Goal: Task Accomplishment & Management: Use online tool/utility

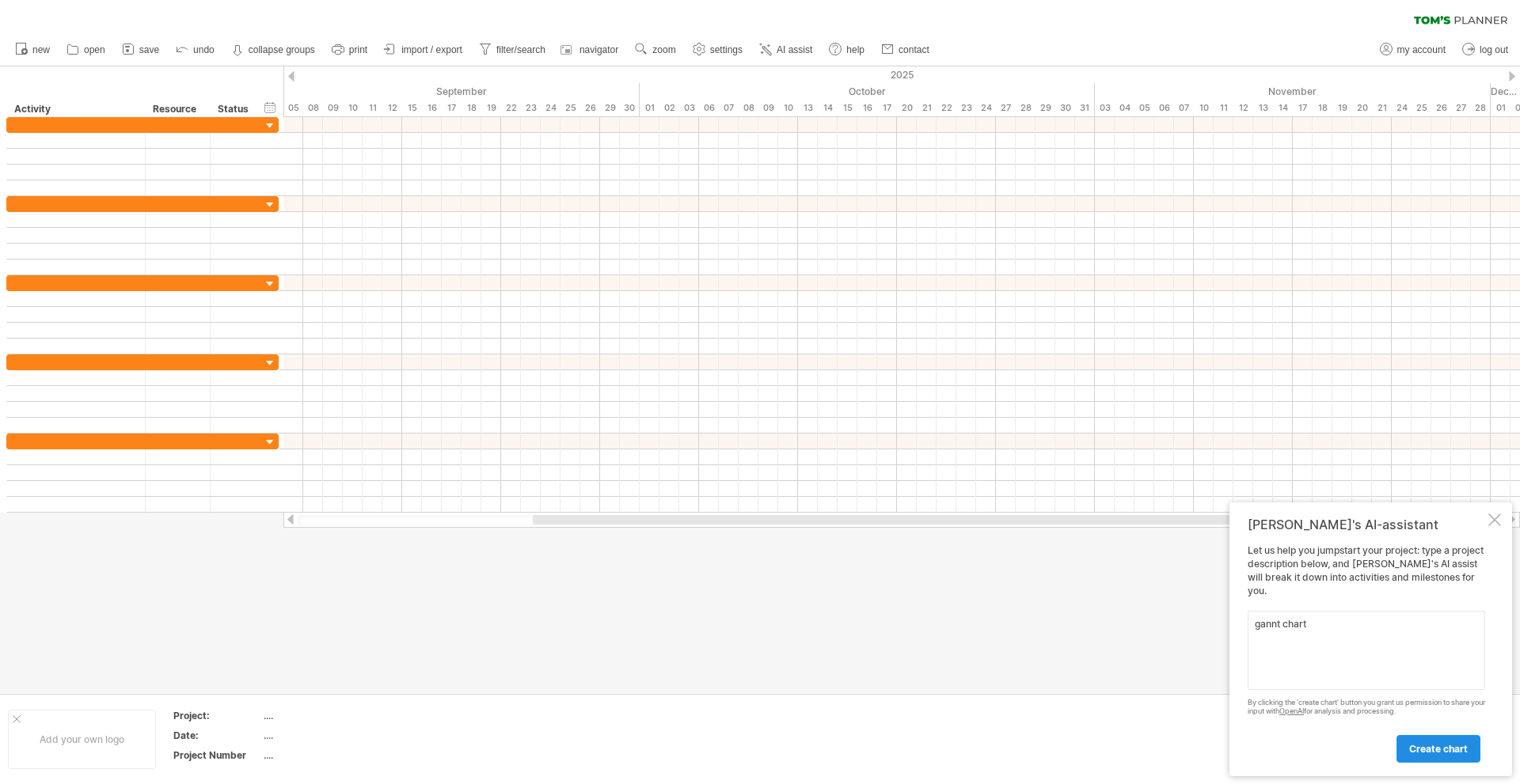
type textarea "gannt chart"
click at [1440, 748] on span "create chart" at bounding box center [1439, 748] width 59 height 12
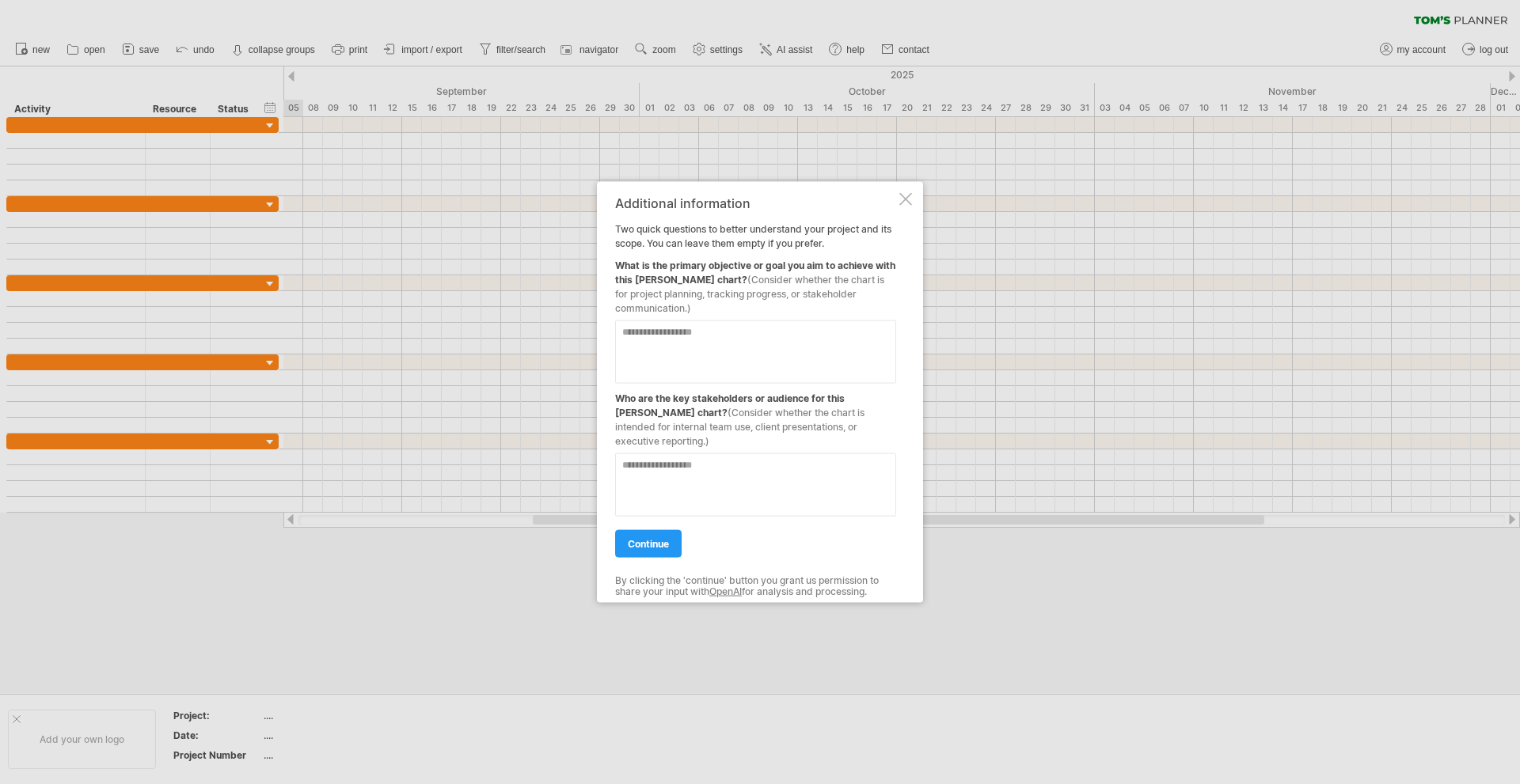
click at [721, 472] on textarea at bounding box center [756, 484] width 281 height 63
type textarea "*******"
click at [764, 349] on textarea at bounding box center [756, 351] width 281 height 63
type textarea "**********"
click at [643, 538] on span "continue" at bounding box center [648, 543] width 41 height 12
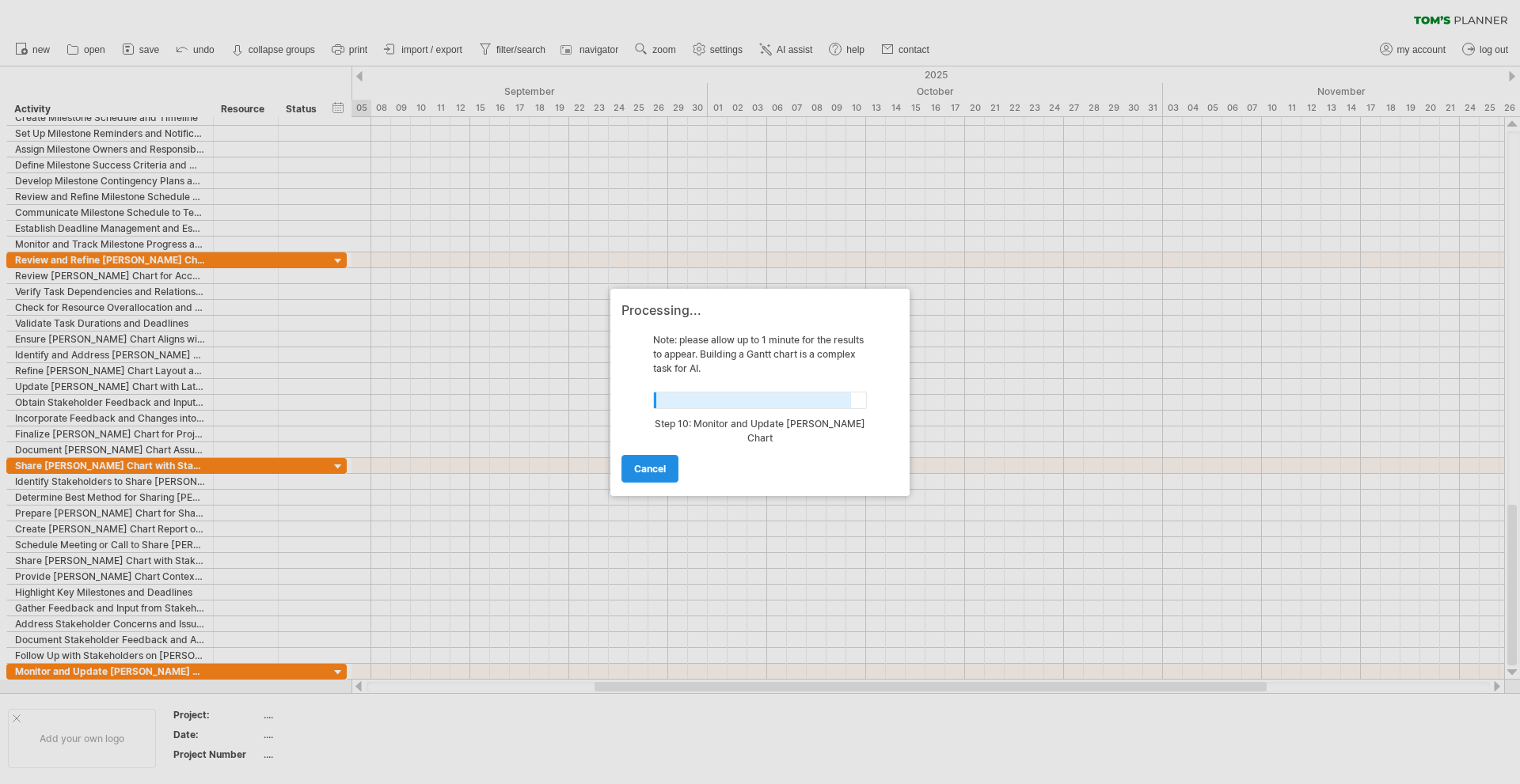
click at [654, 464] on span "cancel" at bounding box center [650, 469] width 31 height 12
click at [654, 464] on div "Trying to reach [DOMAIN_NAME] Connected again... 0% clear filter new" at bounding box center [760, 392] width 1520 height 784
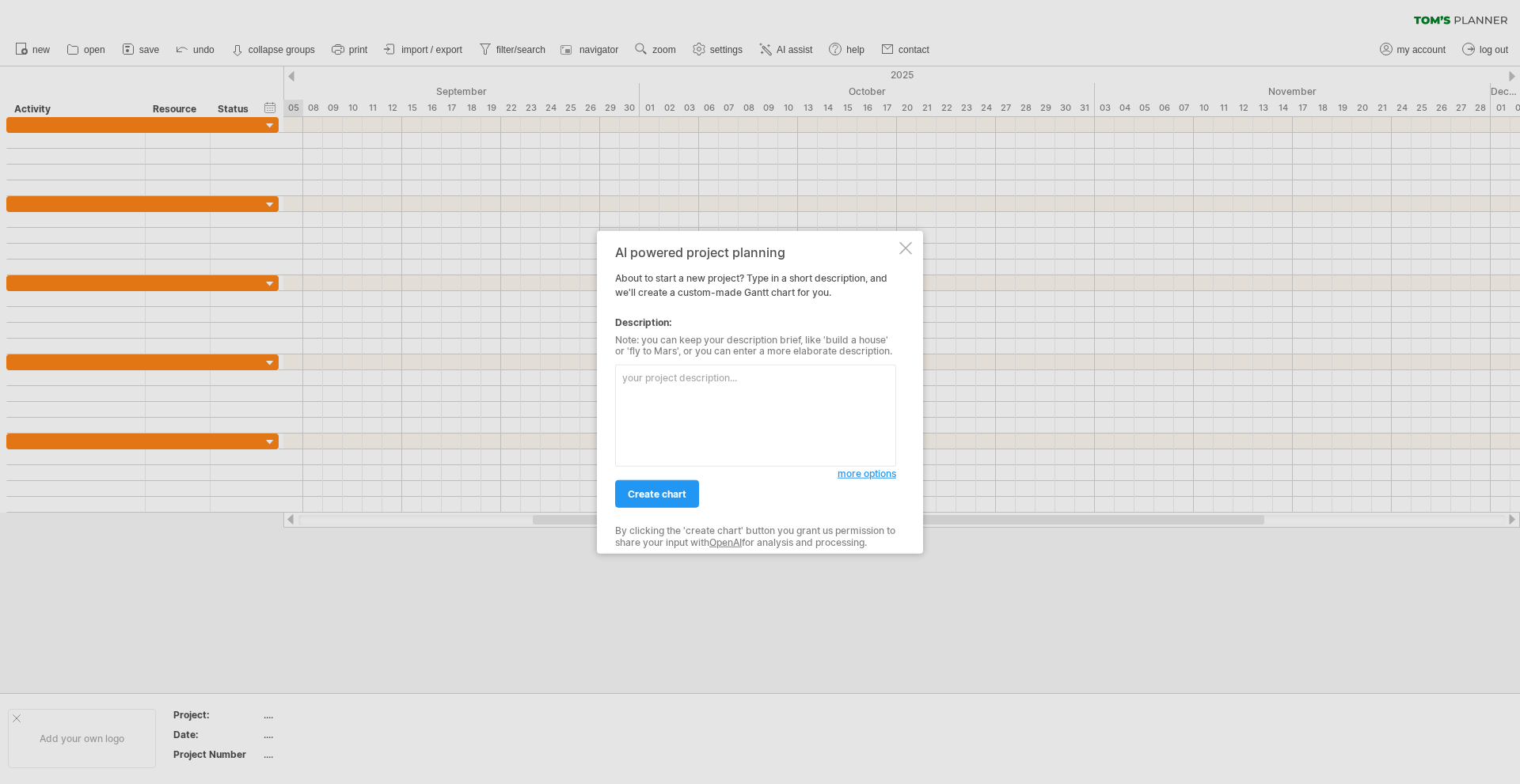
click at [903, 243] on div at bounding box center [906, 248] width 13 height 13
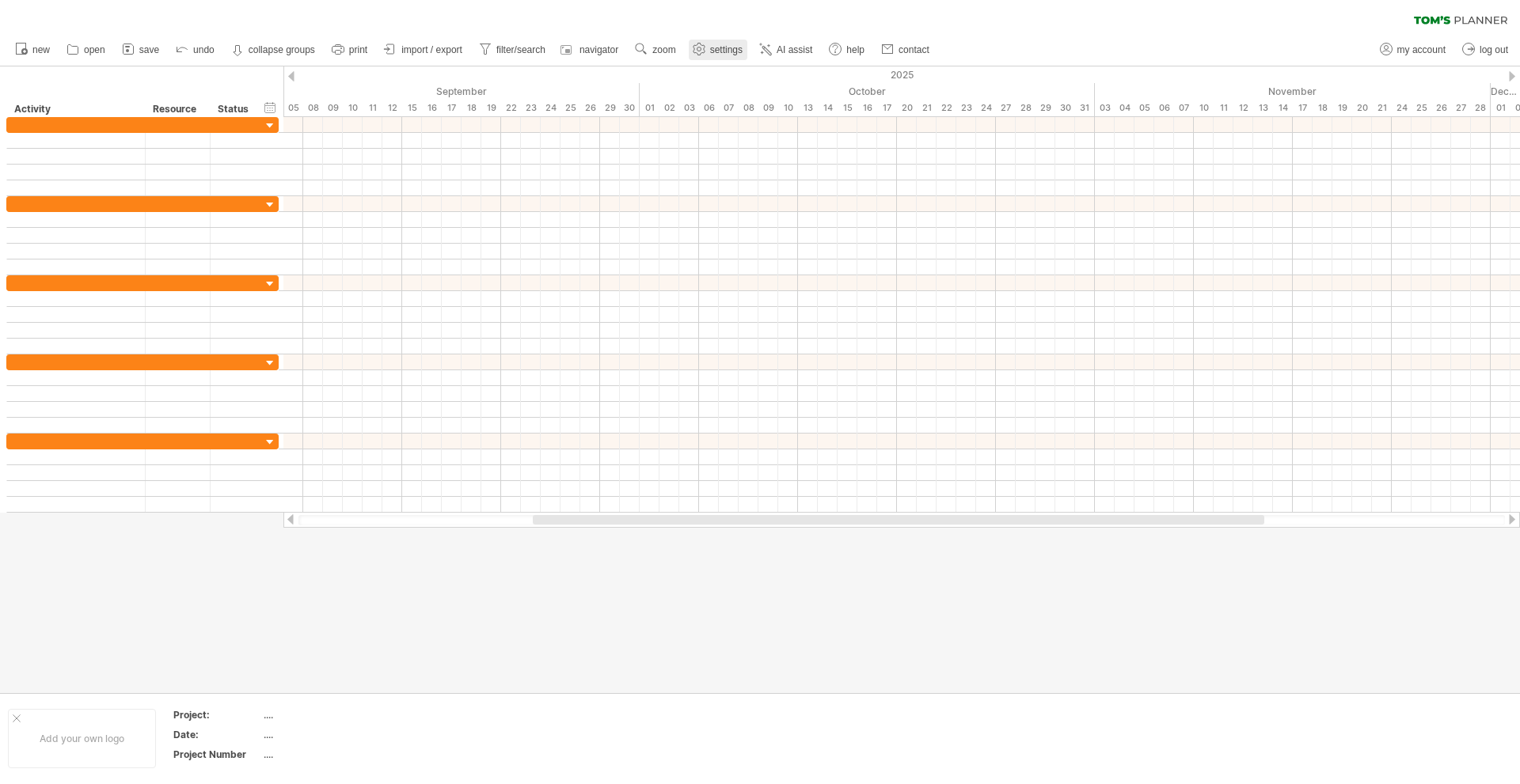
click at [711, 49] on link "settings" at bounding box center [718, 50] width 59 height 20
select select "*"
select select "**"
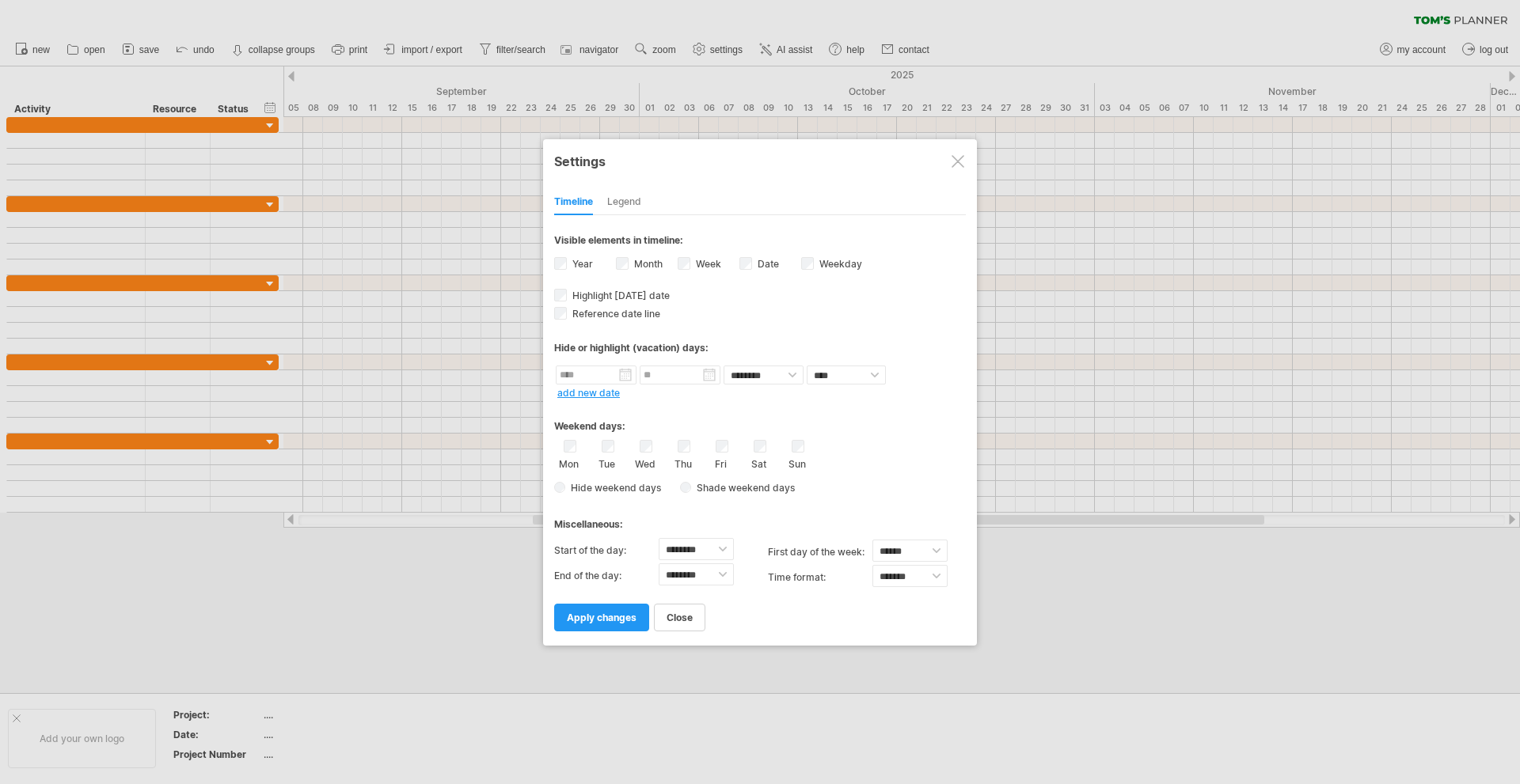
click at [633, 199] on div "Legend" at bounding box center [623, 203] width 34 height 26
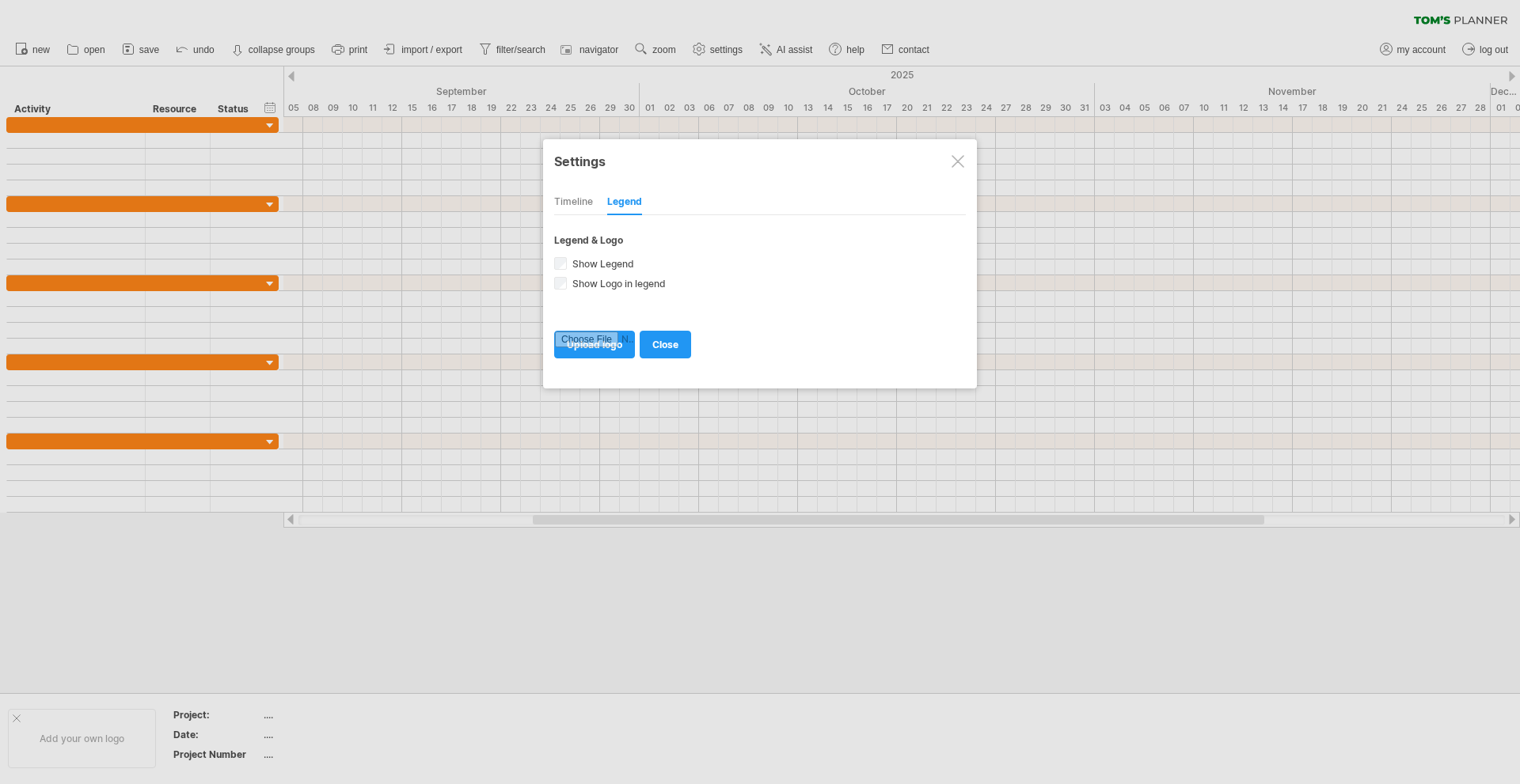
click at [584, 198] on div "Timeline" at bounding box center [574, 203] width 39 height 26
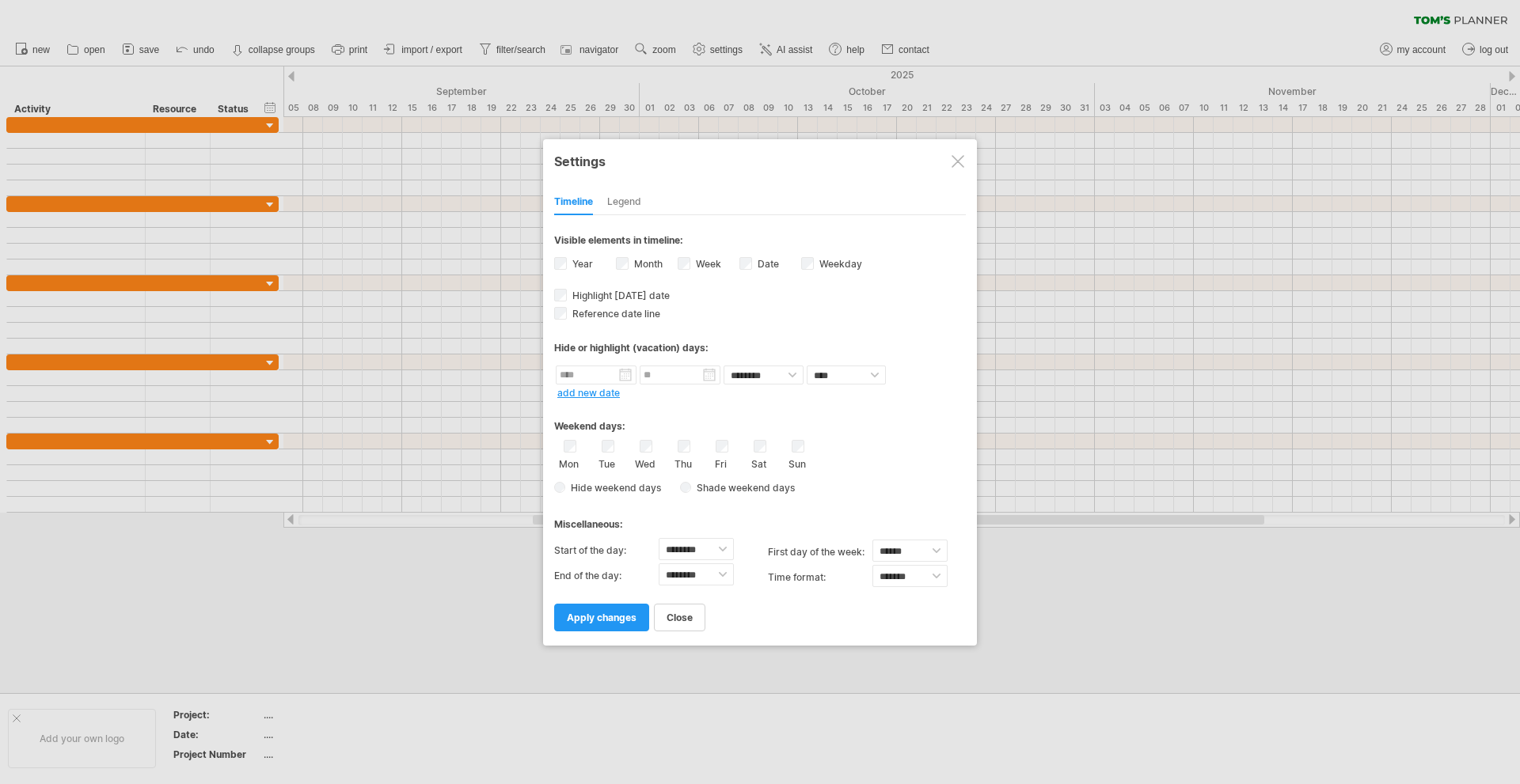
click at [630, 194] on div "Legend" at bounding box center [623, 203] width 34 height 26
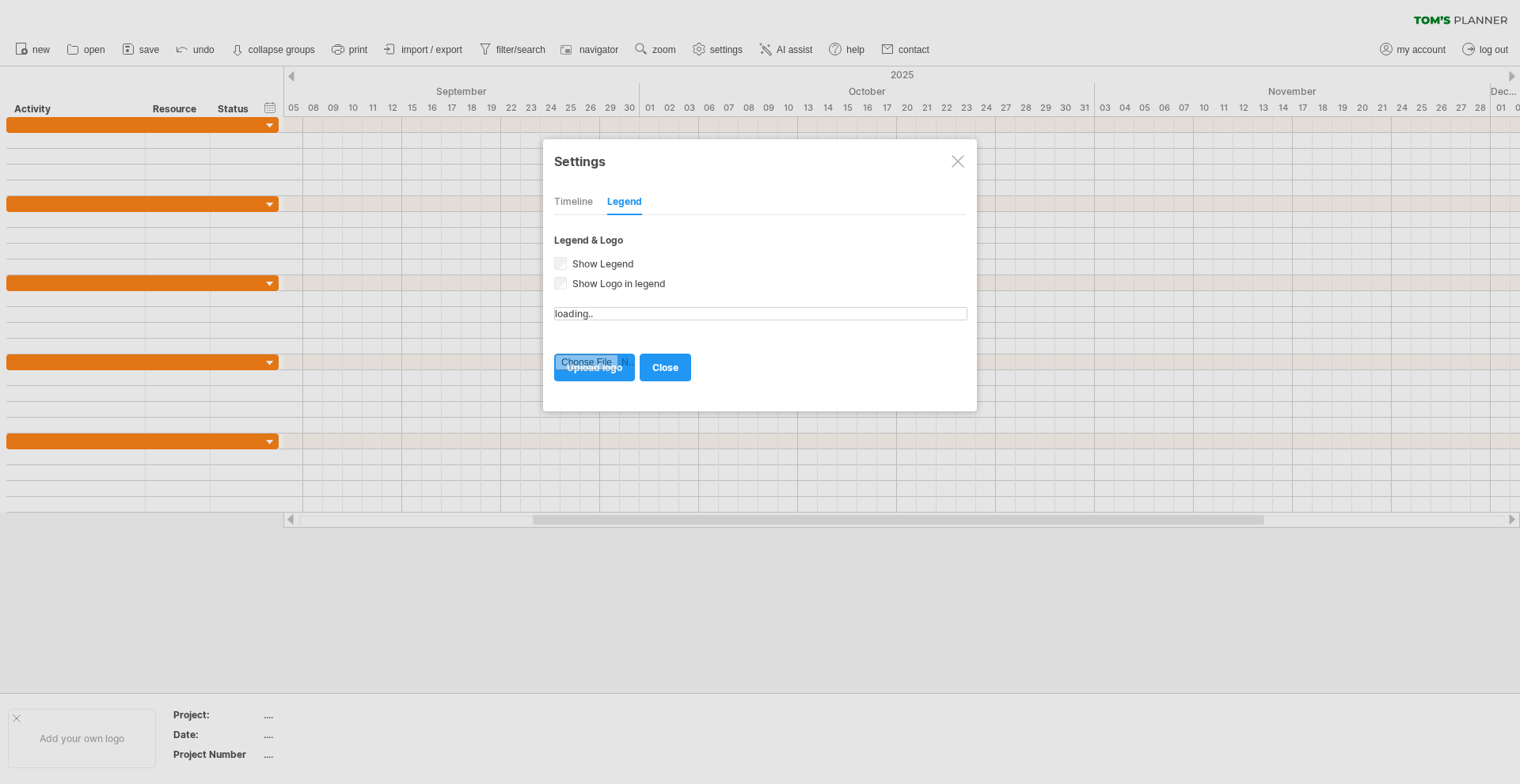
click at [578, 202] on div "Timeline" at bounding box center [574, 203] width 39 height 26
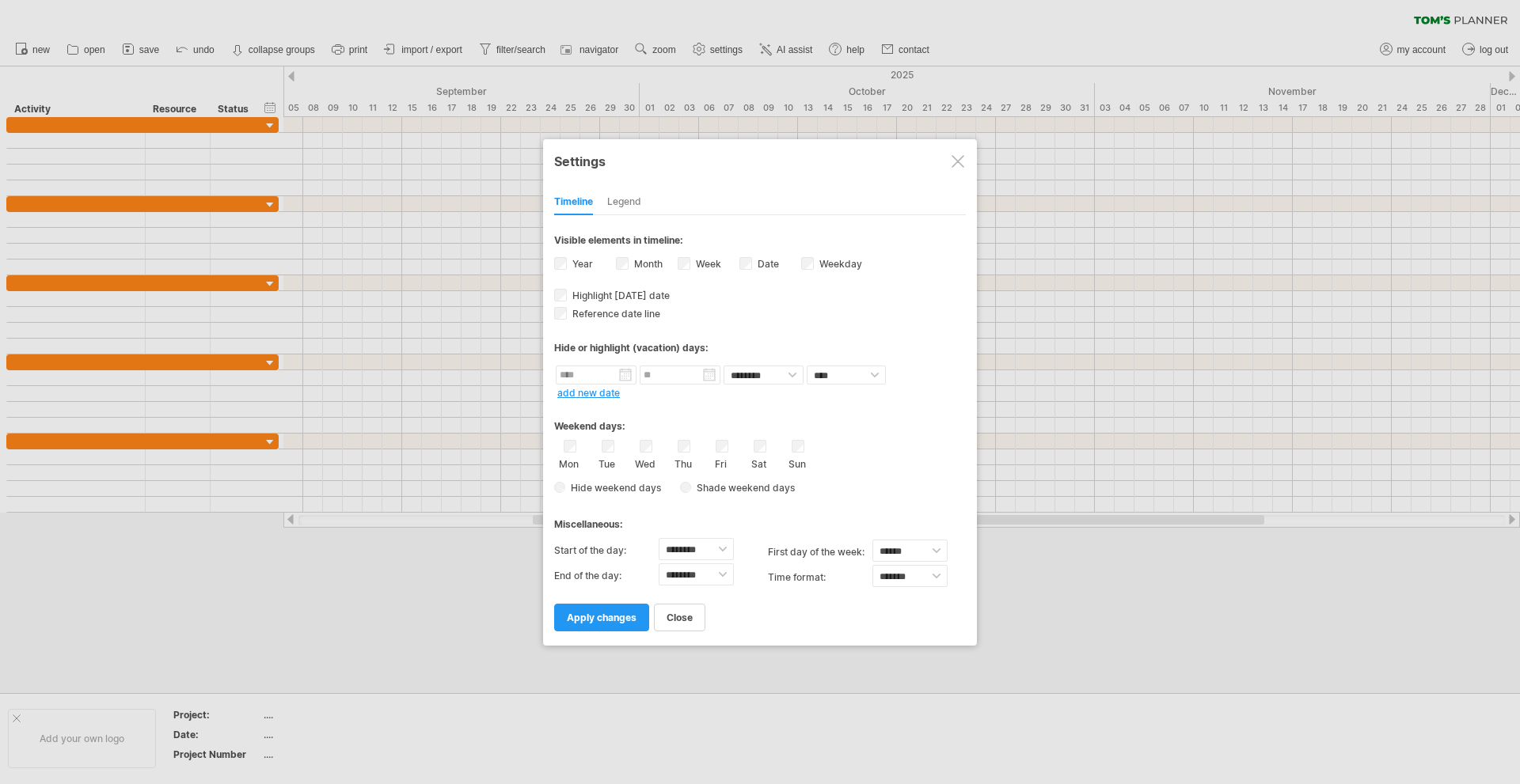
click at [957, 161] on div at bounding box center [958, 162] width 13 height 13
